Goal: Check status: Check status

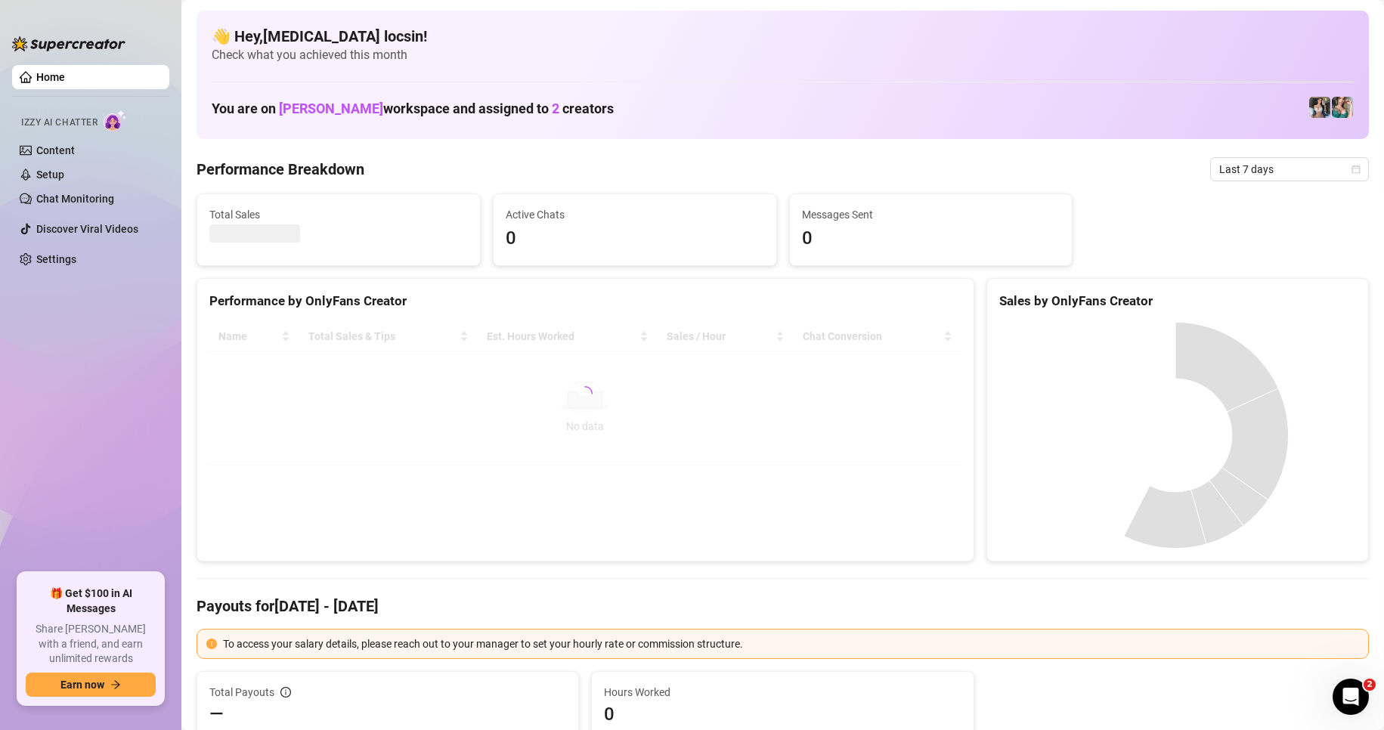
click at [1243, 179] on span "Last 7 days" at bounding box center [1290, 169] width 141 height 23
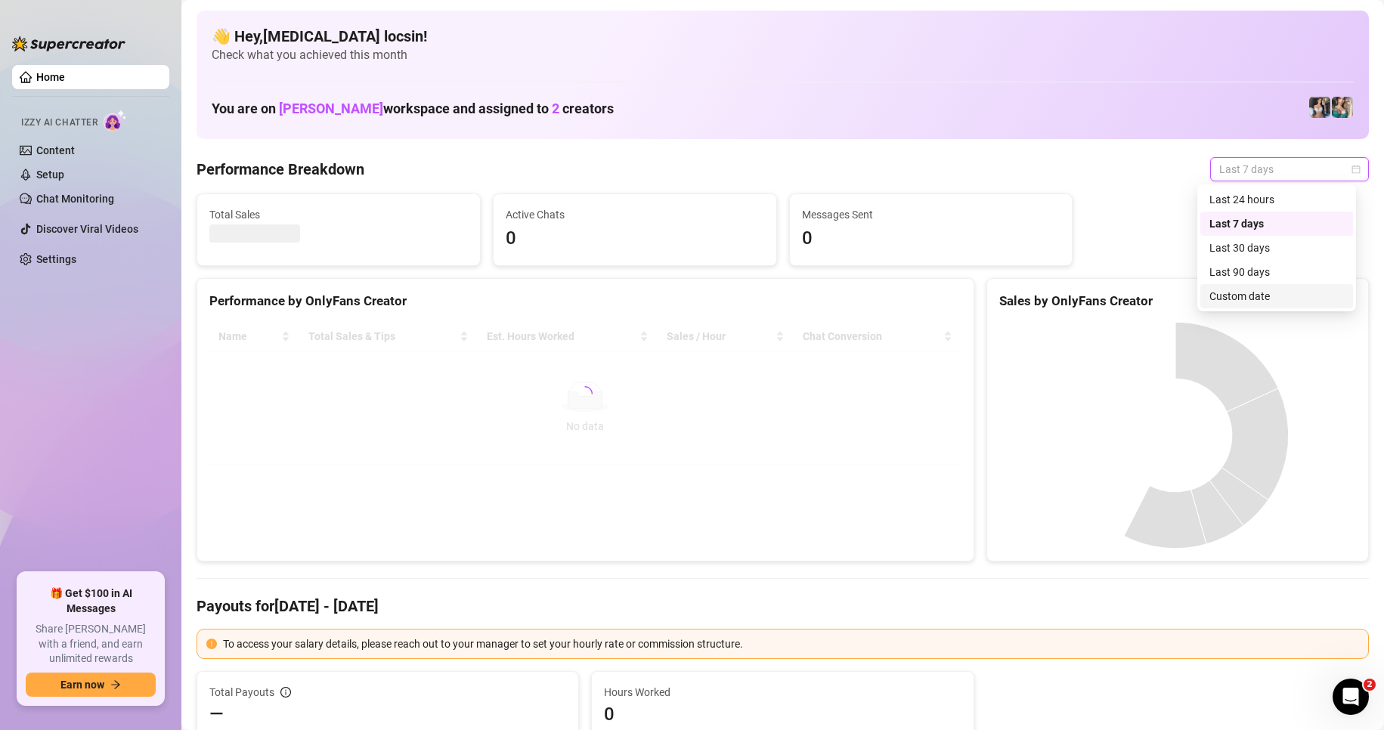
click at [1233, 293] on div "Custom date" at bounding box center [1277, 296] width 135 height 17
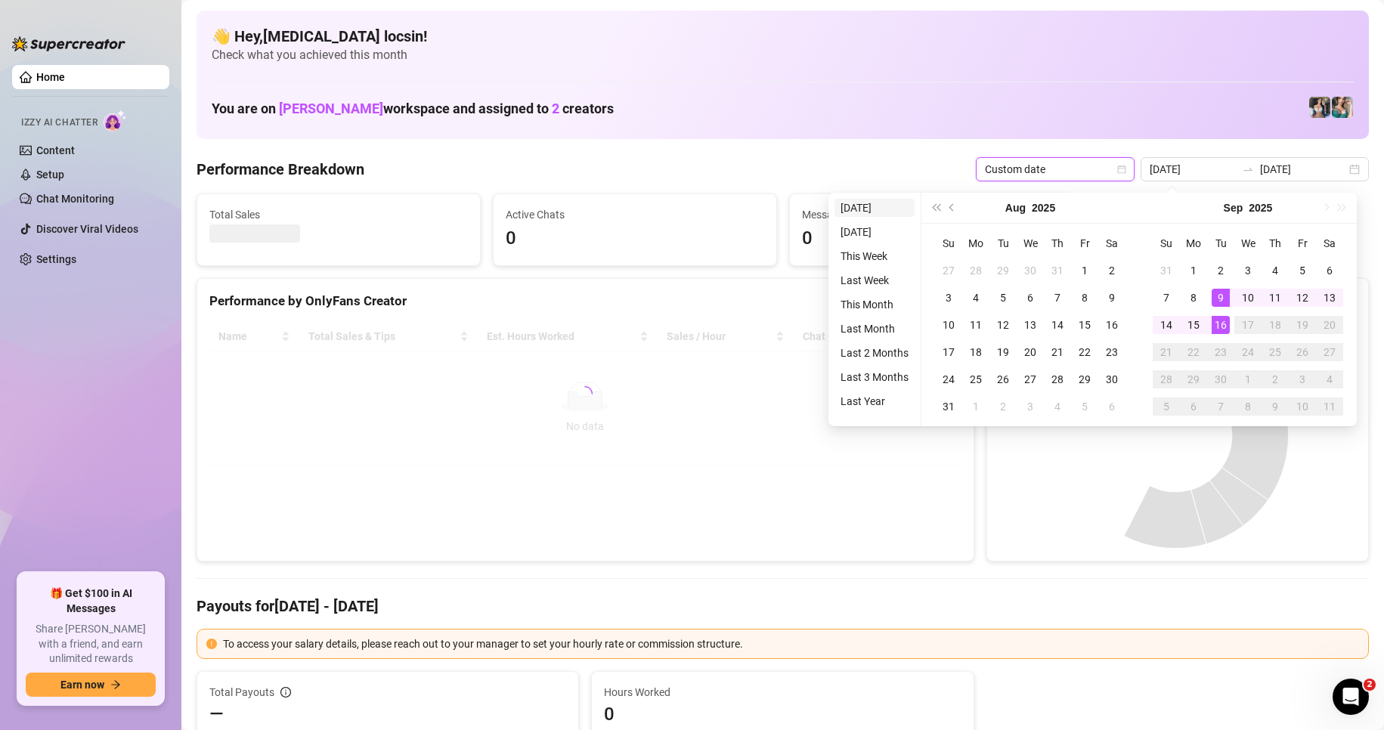
type input "[DATE]"
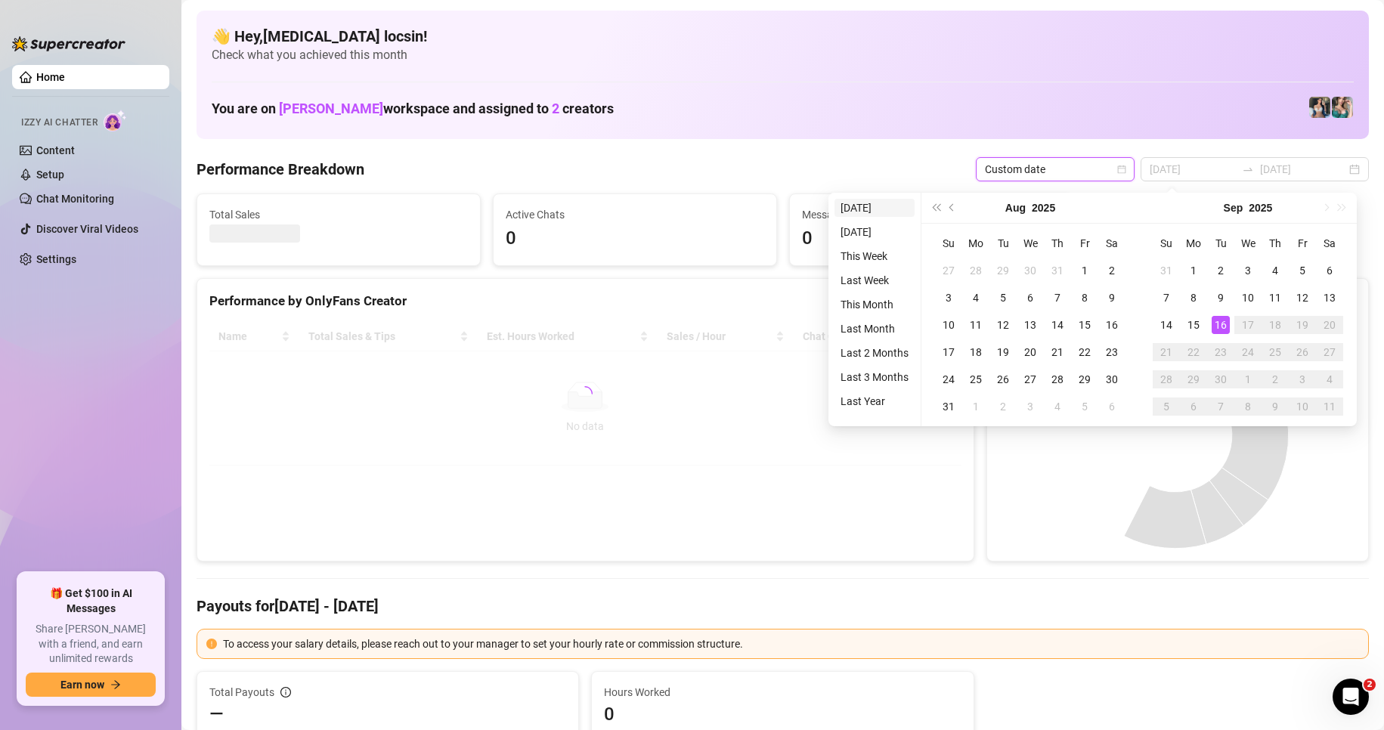
click at [885, 202] on li "[DATE]" at bounding box center [875, 208] width 80 height 18
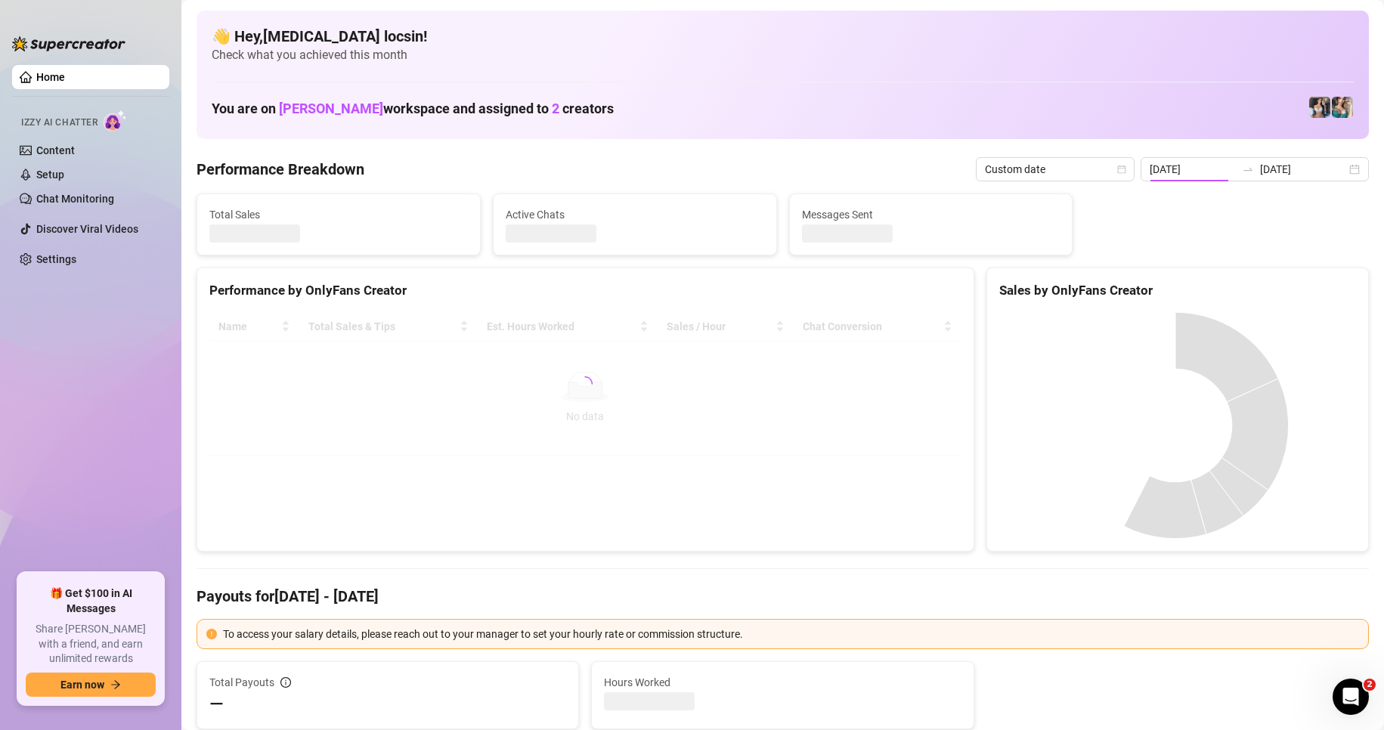
type input "[DATE]"
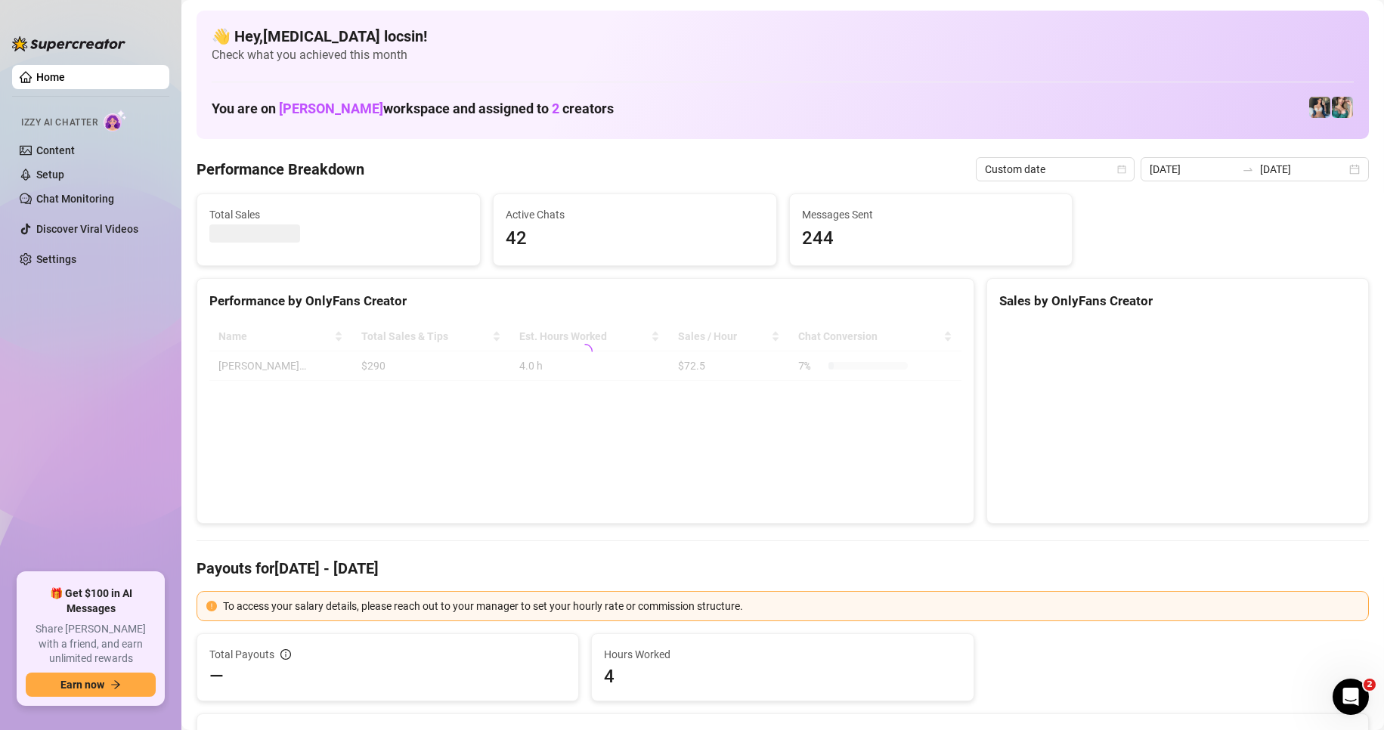
click at [357, 166] on Breakdown "Performance Breakdown" at bounding box center [281, 169] width 168 height 21
